Goal: Transaction & Acquisition: Purchase product/service

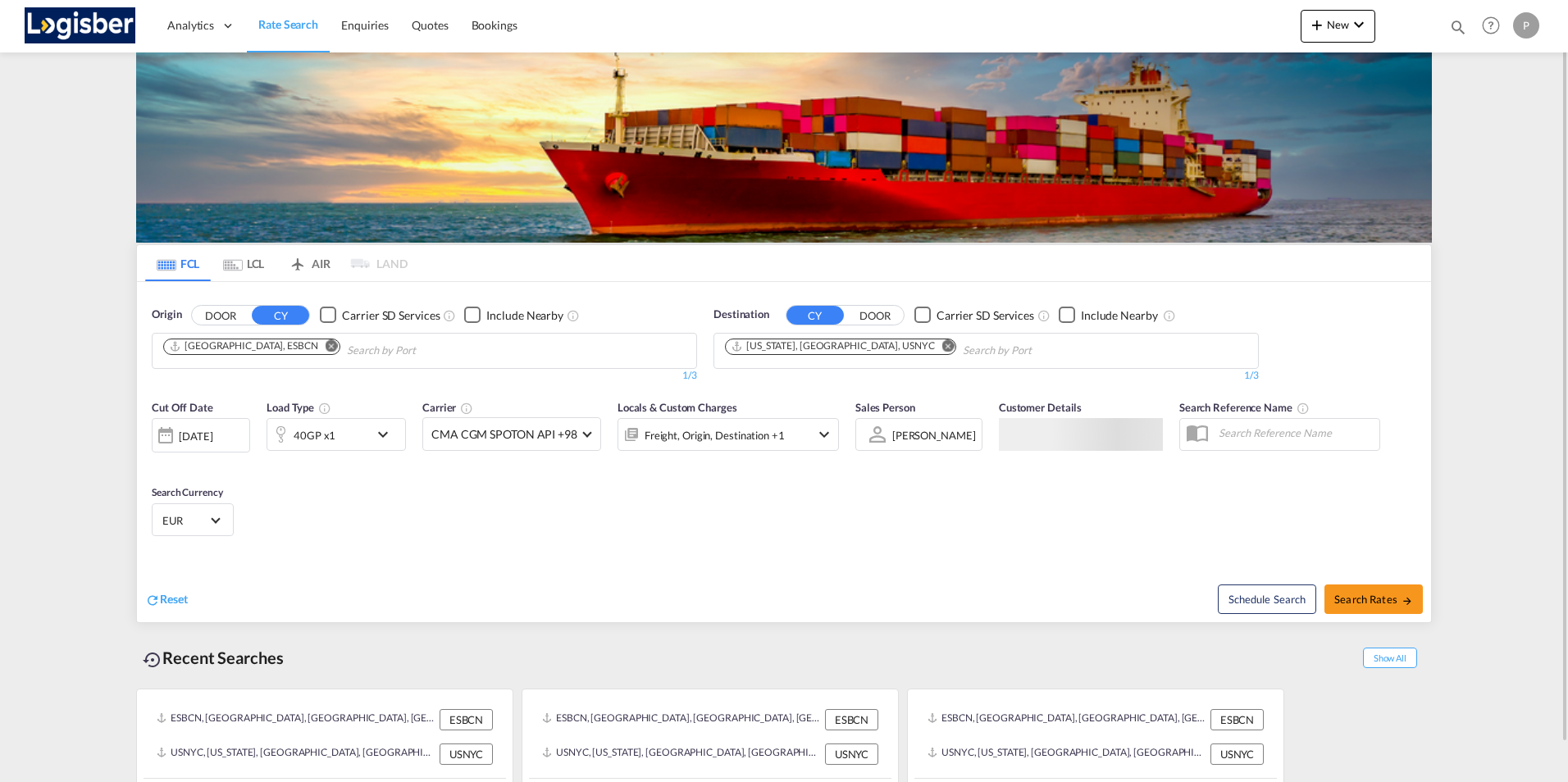
click at [325, 346] on md-icon "Remove" at bounding box center [331, 346] width 13 height 13
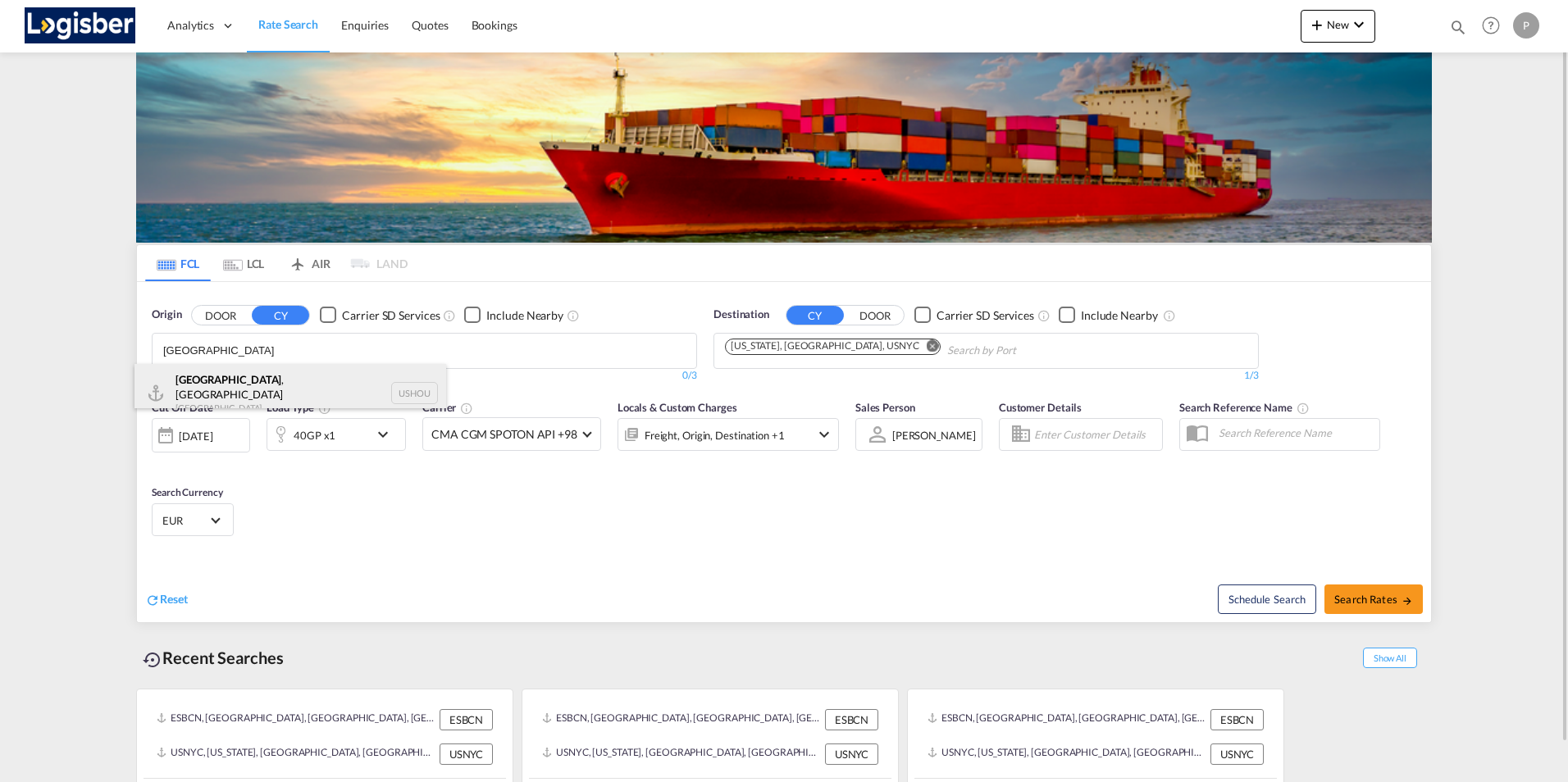
type input "[GEOGRAPHIC_DATA]"
click at [227, 389] on div "[GEOGRAPHIC_DATA] , [GEOGRAPHIC_DATA] [GEOGRAPHIC_DATA] USHOU" at bounding box center [290, 394] width 311 height 59
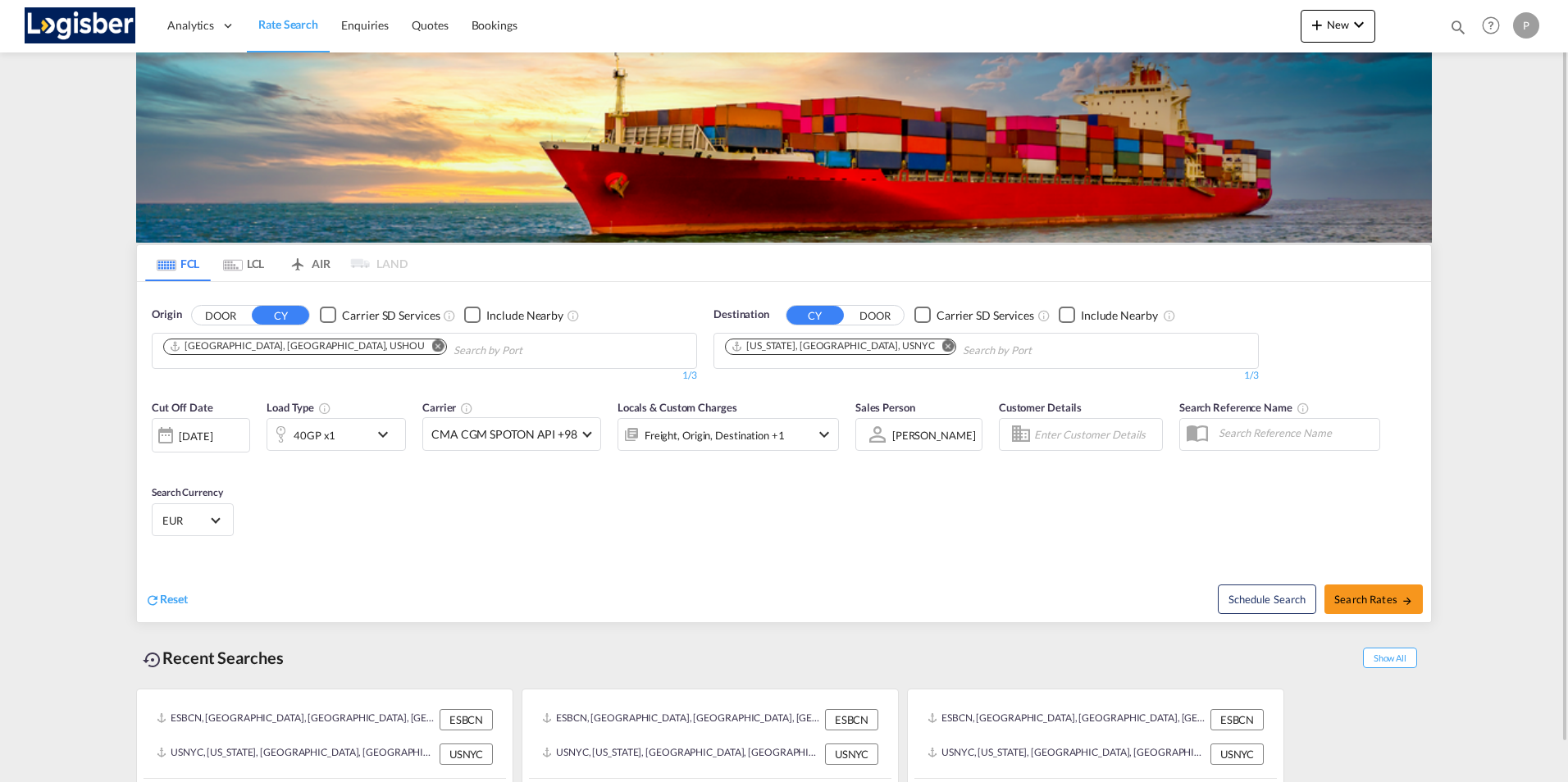
click at [942, 344] on md-icon "Remove" at bounding box center [948, 346] width 13 height 13
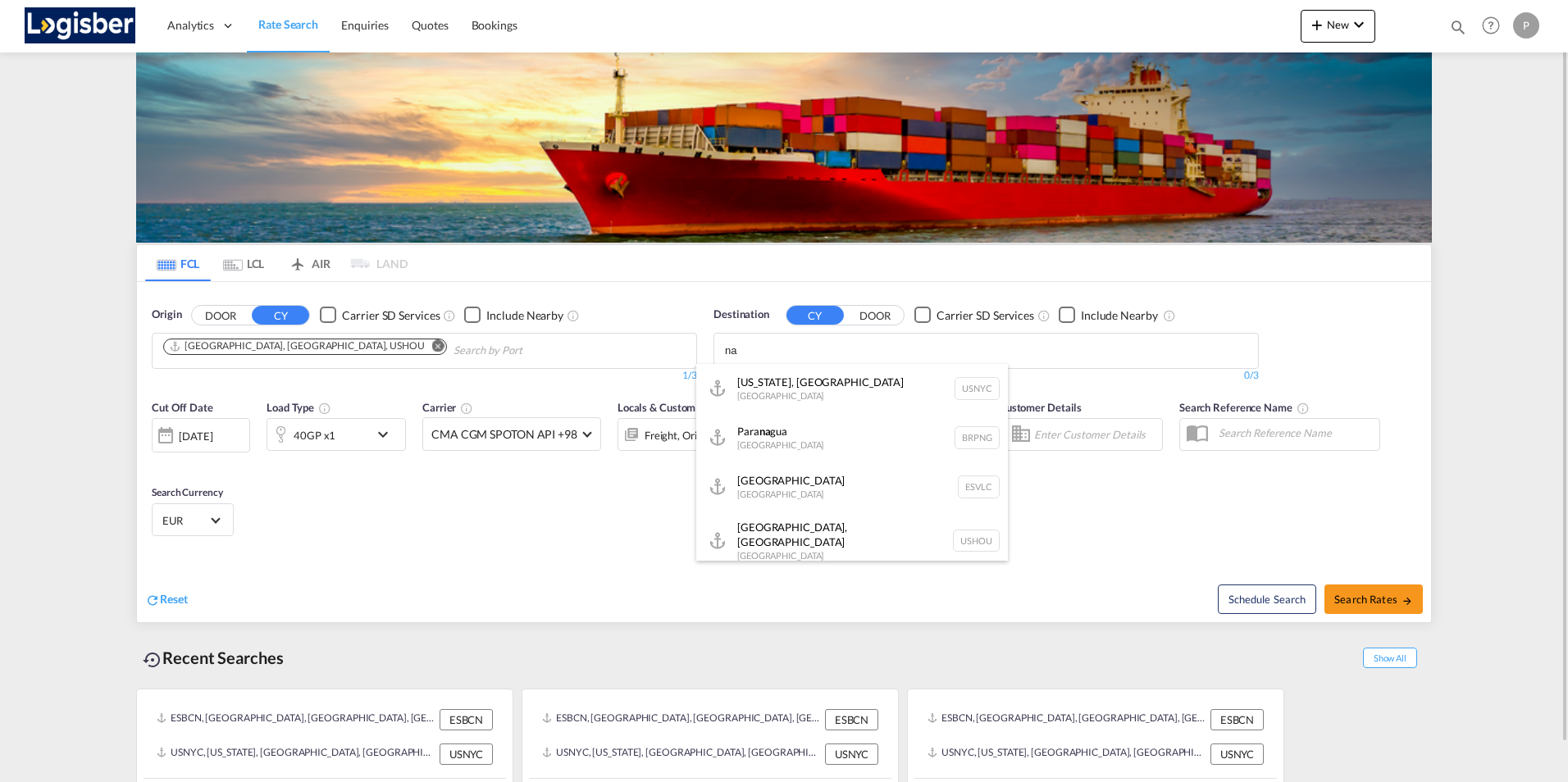
type input "n"
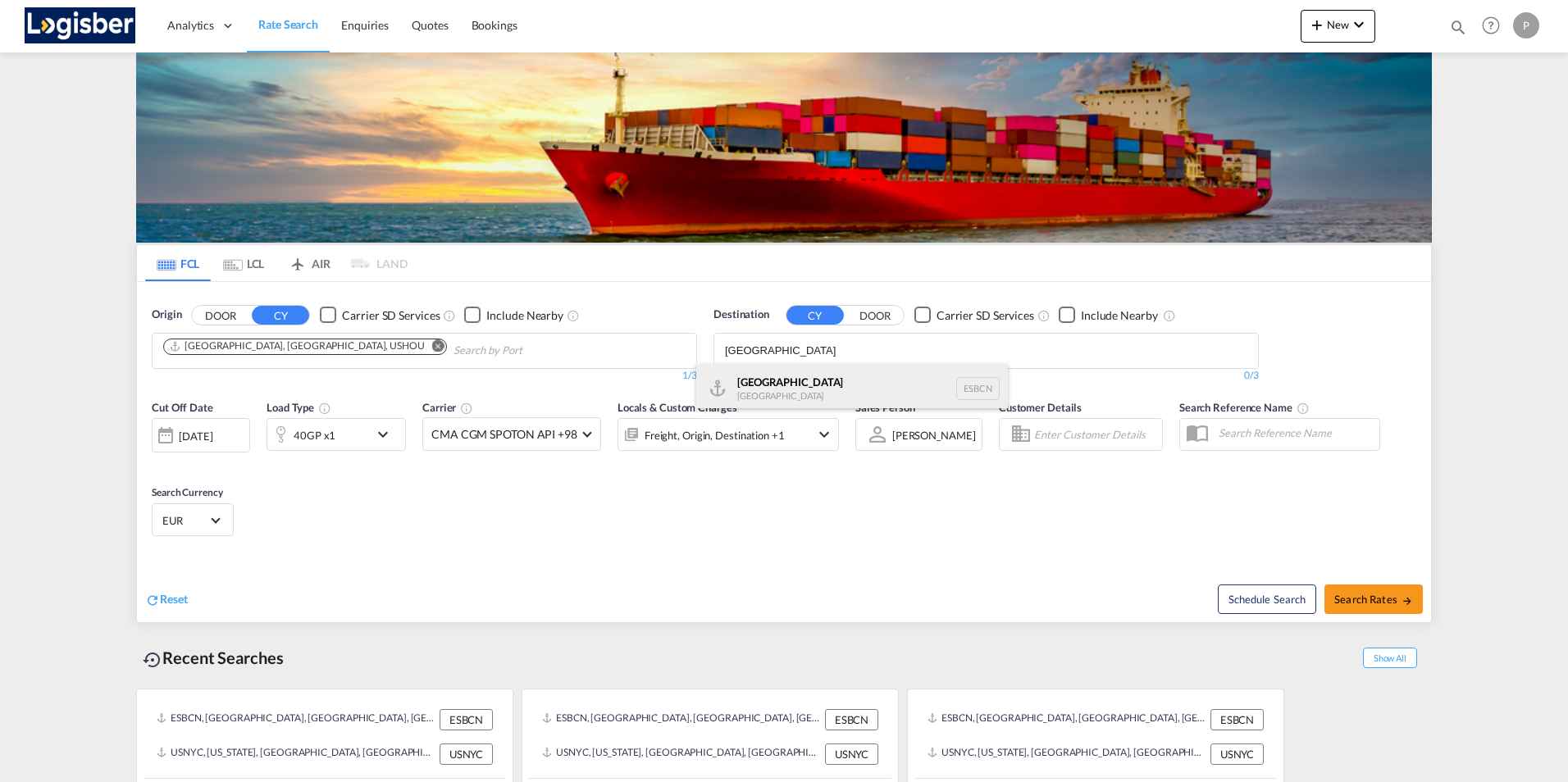
type input "[GEOGRAPHIC_DATA]"
click at [756, 383] on div "[GEOGRAPHIC_DATA] [GEOGRAPHIC_DATA] ESBCN" at bounding box center [852, 389] width 311 height 49
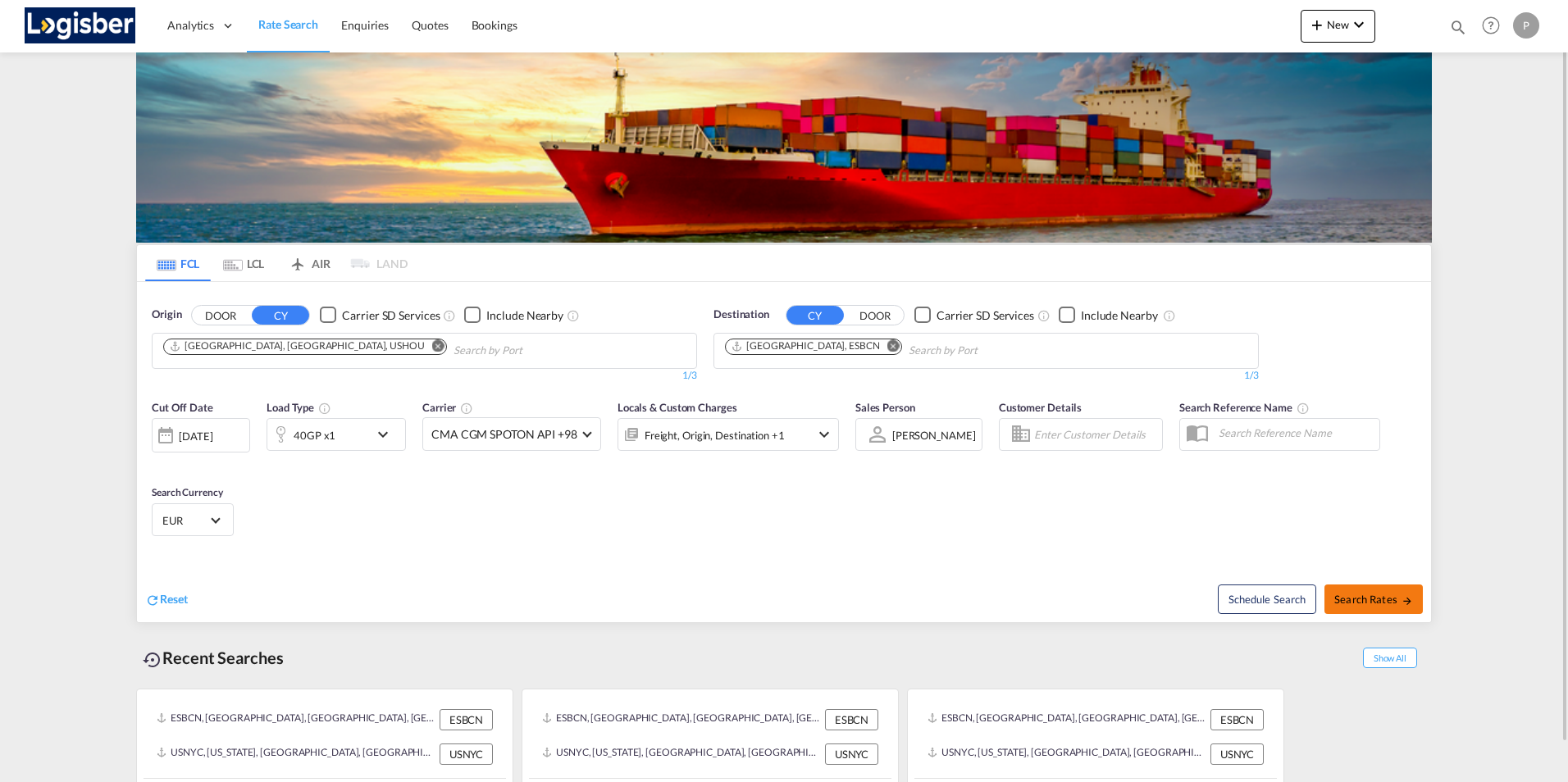
click at [1367, 594] on span "Search Rates" at bounding box center [1373, 598] width 79 height 13
type input "USHOU to ESBCN / [DATE]"
